Goal: Information Seeking & Learning: Learn about a topic

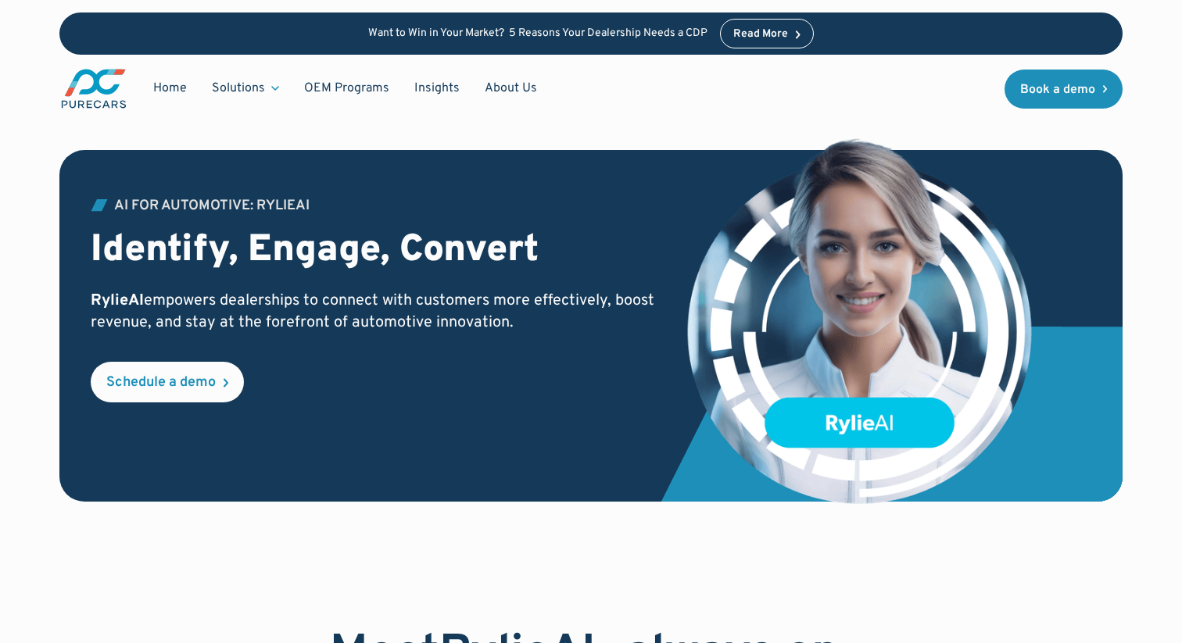
click at [284, 310] on p "RylieAI empowers dealerships to connect with customers more effectively, boost …" at bounding box center [376, 312] width 571 height 44
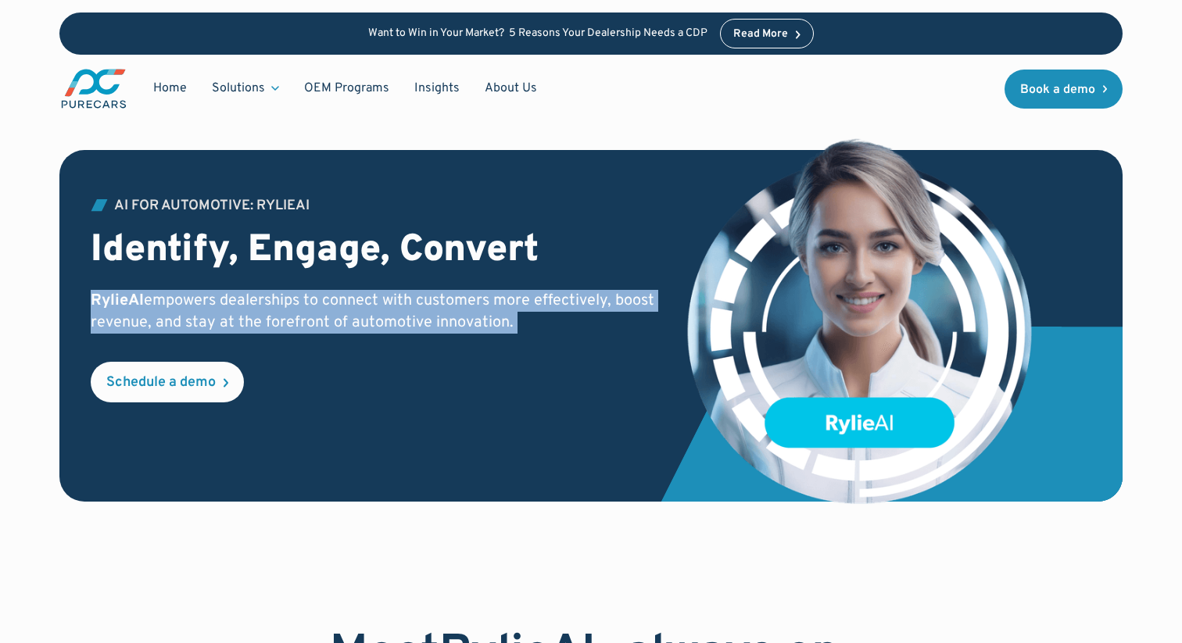
click at [284, 310] on p "RylieAI empowers dealerships to connect with customers more effectively, boost …" at bounding box center [376, 312] width 571 height 44
copy p "RylieAI empowers dealerships to connect with customers more effectively, boost …"
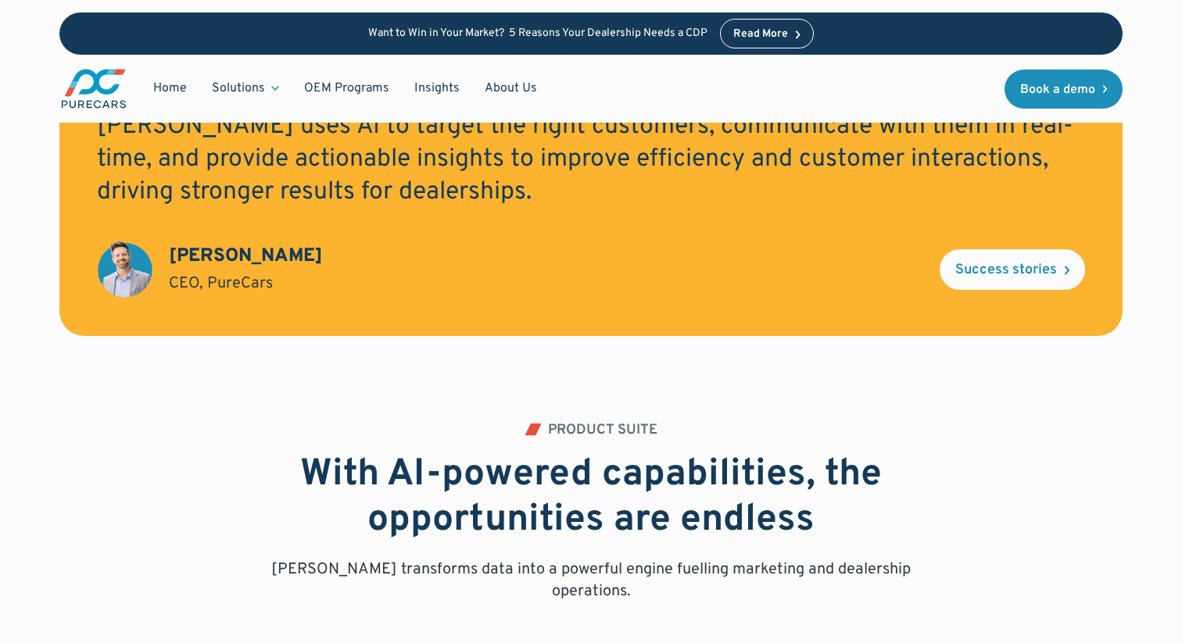
scroll to position [1264, 0]
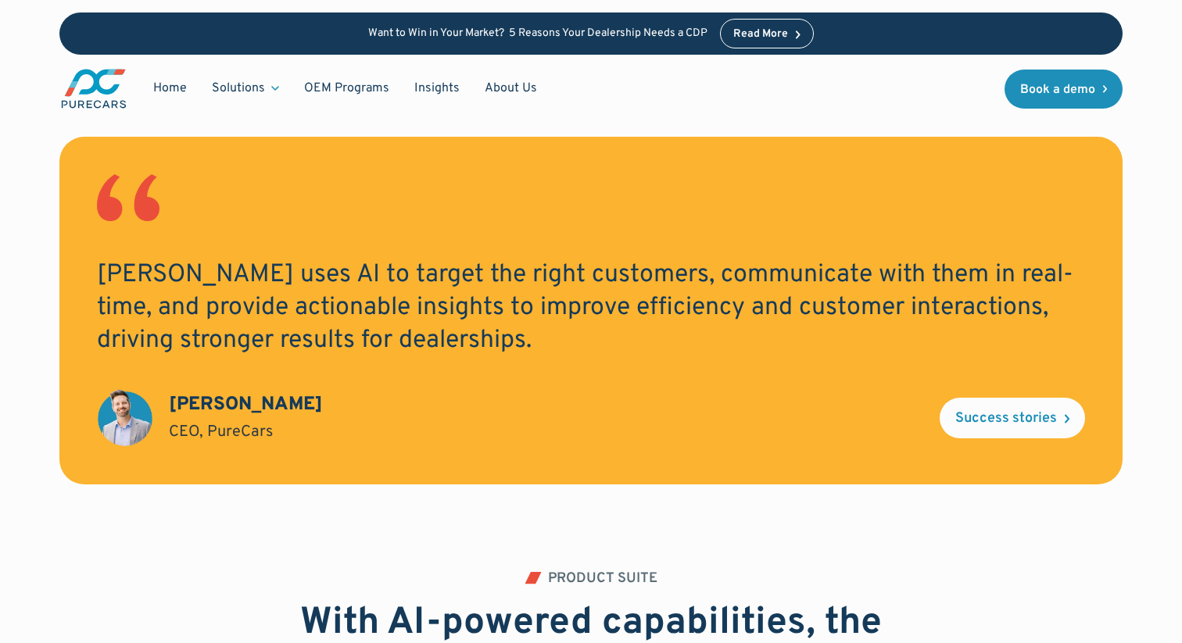
click at [123, 268] on h2 "[PERSON_NAME] uses AI to target the right customers, communicate with them in r…" at bounding box center [591, 309] width 989 height 98
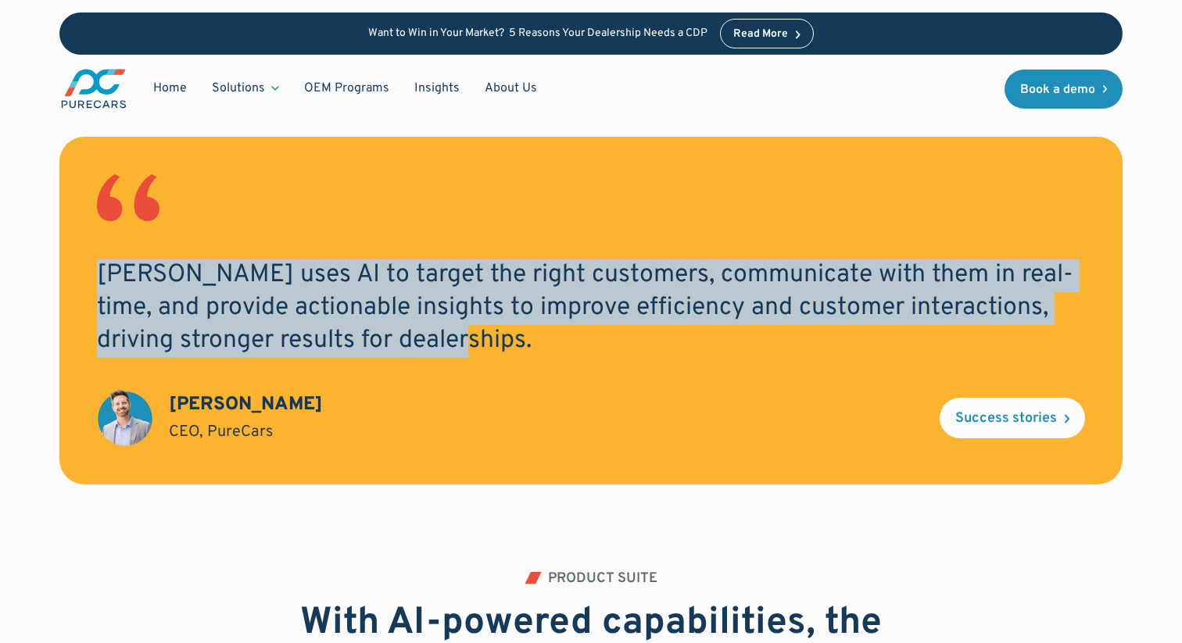
drag, startPoint x: 100, startPoint y: 273, endPoint x: 453, endPoint y: 342, distance: 360.2
click at [453, 342] on h2 "[PERSON_NAME] uses AI to target the right customers, communicate with them in r…" at bounding box center [591, 309] width 989 height 98
copy h2 "[PERSON_NAME] uses AI to target the right customers, communicate with them in r…"
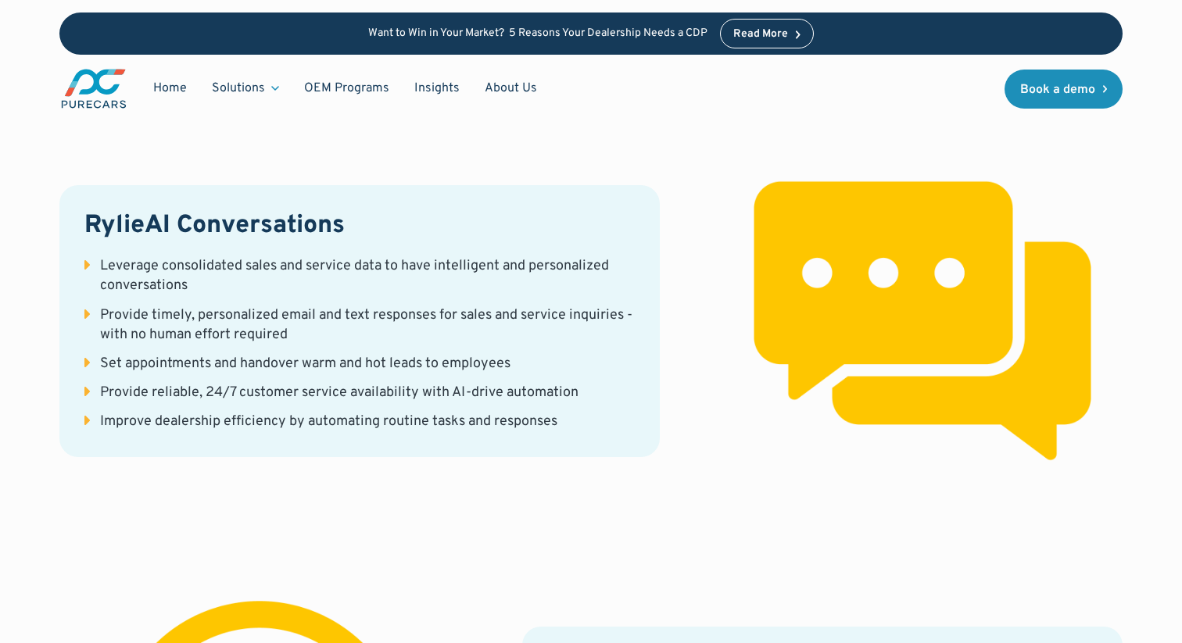
scroll to position [2365, 0]
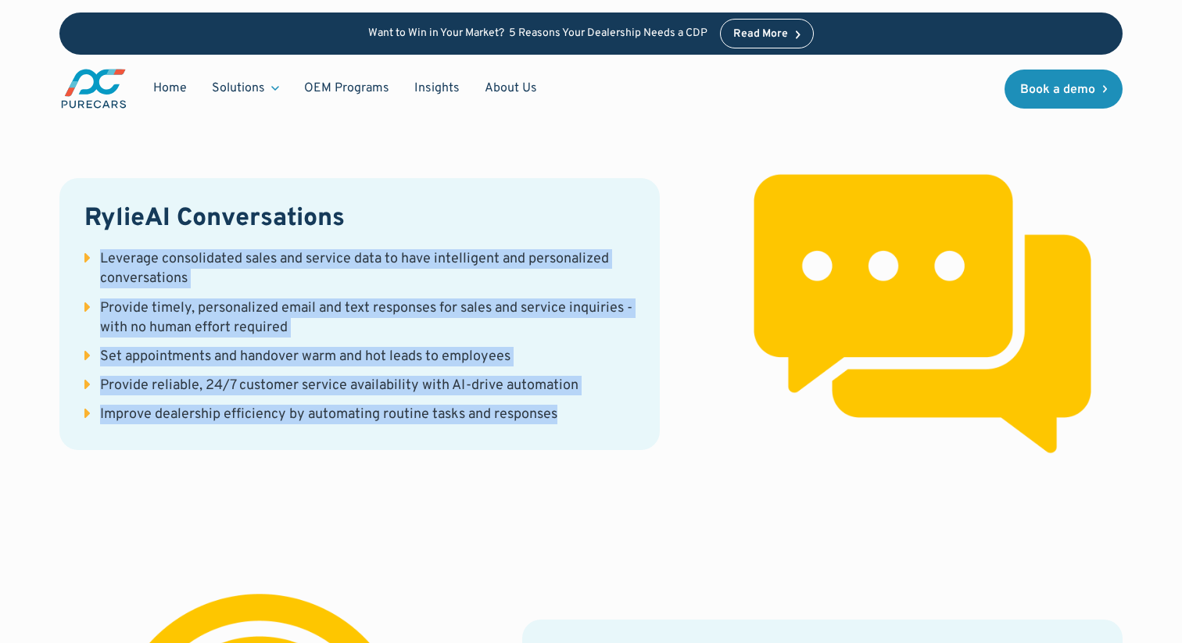
drag, startPoint x: 102, startPoint y: 234, endPoint x: 589, endPoint y: 407, distance: 517.8
click at [589, 407] on div "RylieAI Conversations Leverage consolidated sales and service data to have inte…" at bounding box center [359, 314] width 600 height 272
copy ul "Leverage consolidated sales and service data to have intelligent and personaliz…"
